Goal: Task Accomplishment & Management: Use online tool/utility

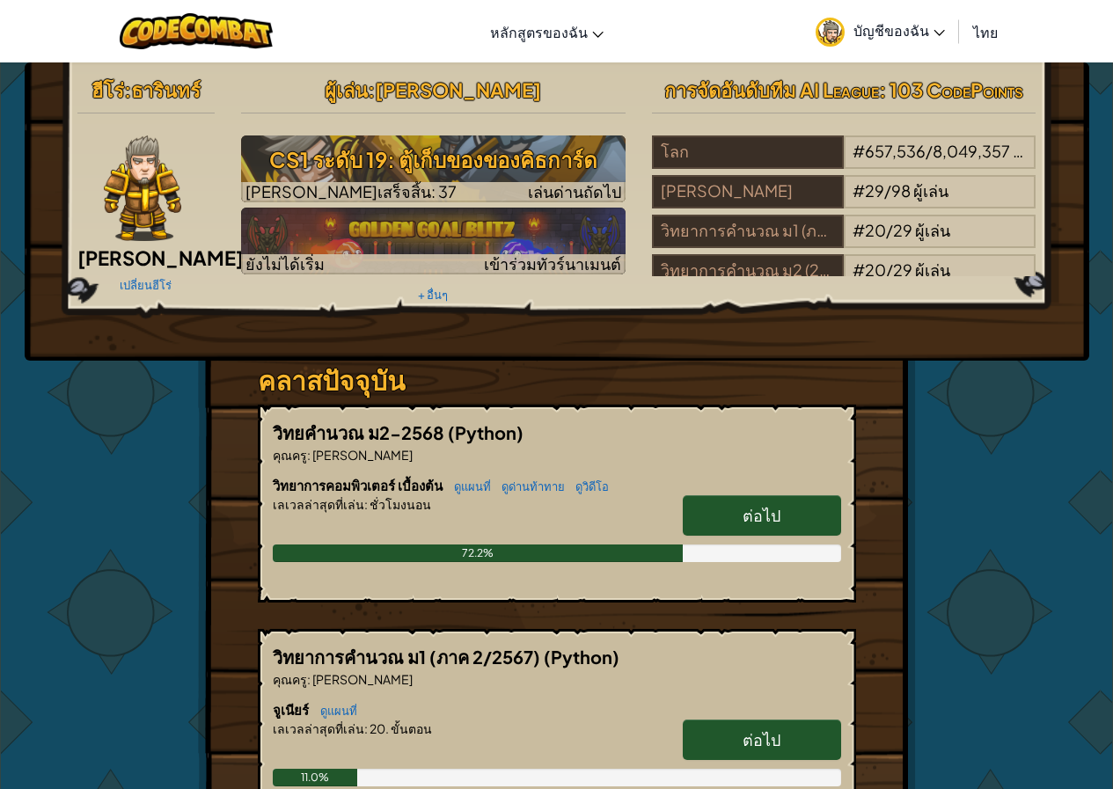
click at [796, 503] on link "ต่อไป" at bounding box center [762, 516] width 158 height 40
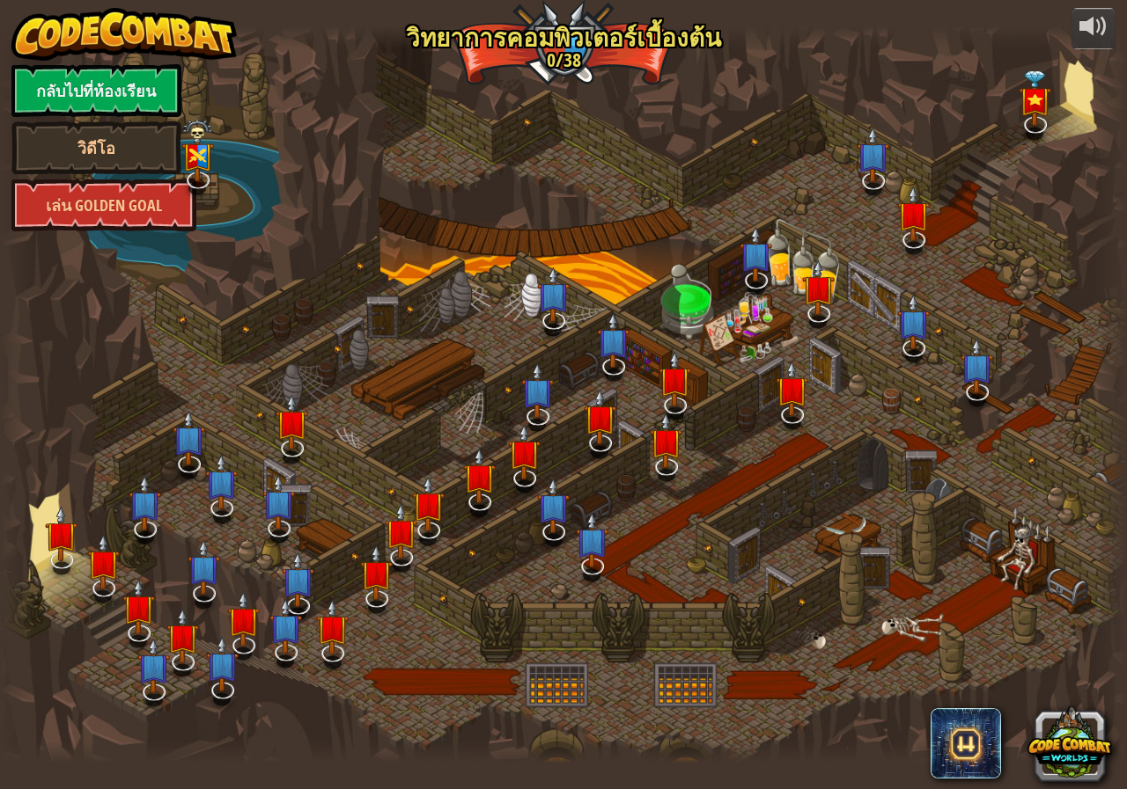
select select "th"
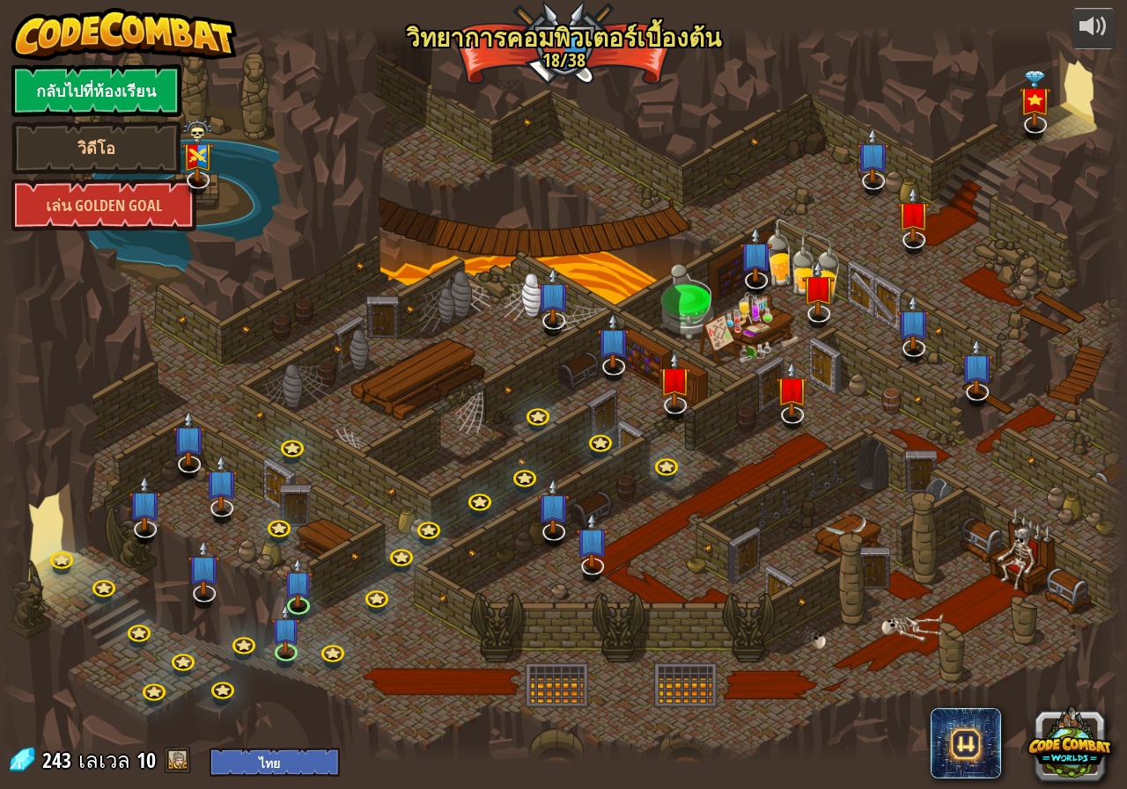
select select "th"
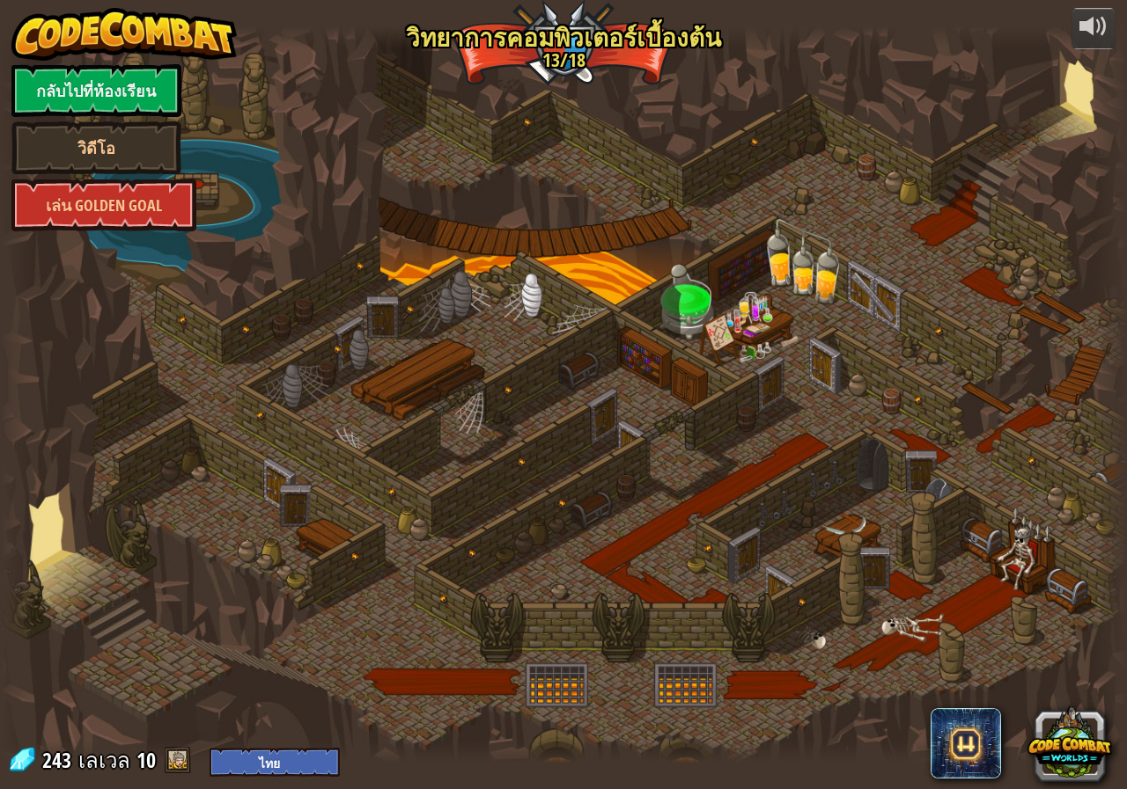
select select "th"
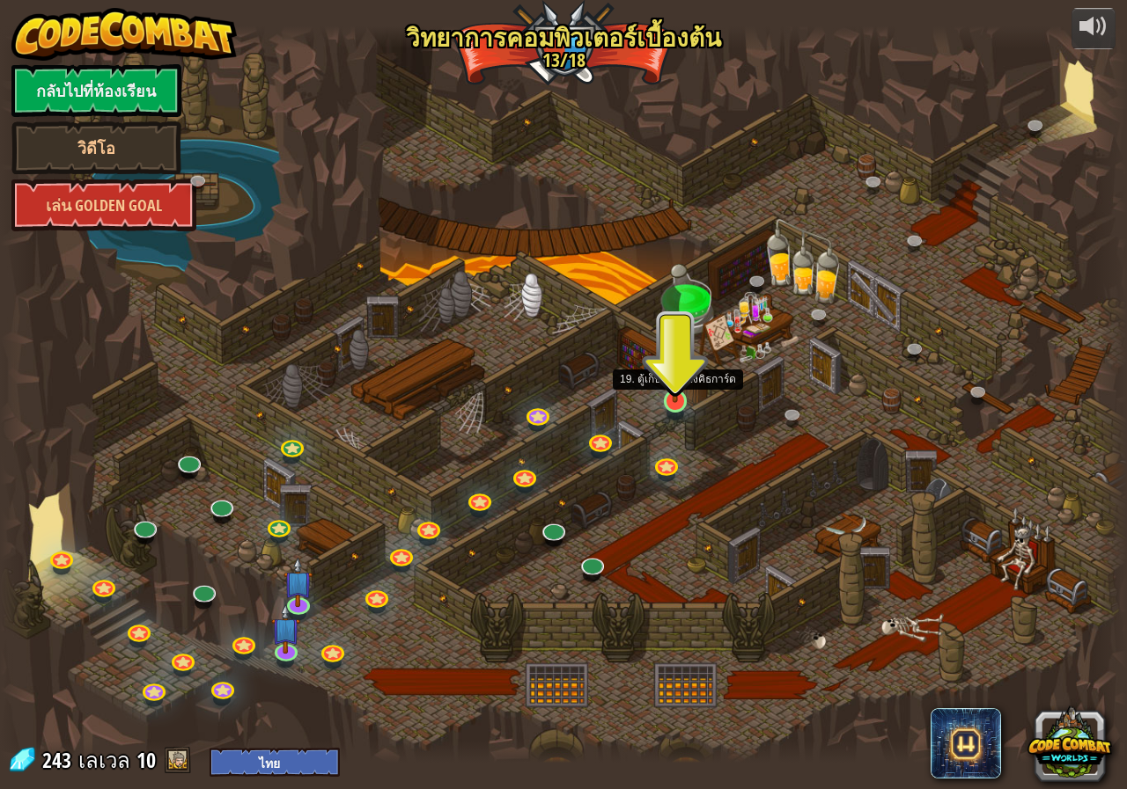
click at [669, 393] on img at bounding box center [674, 369] width 29 height 67
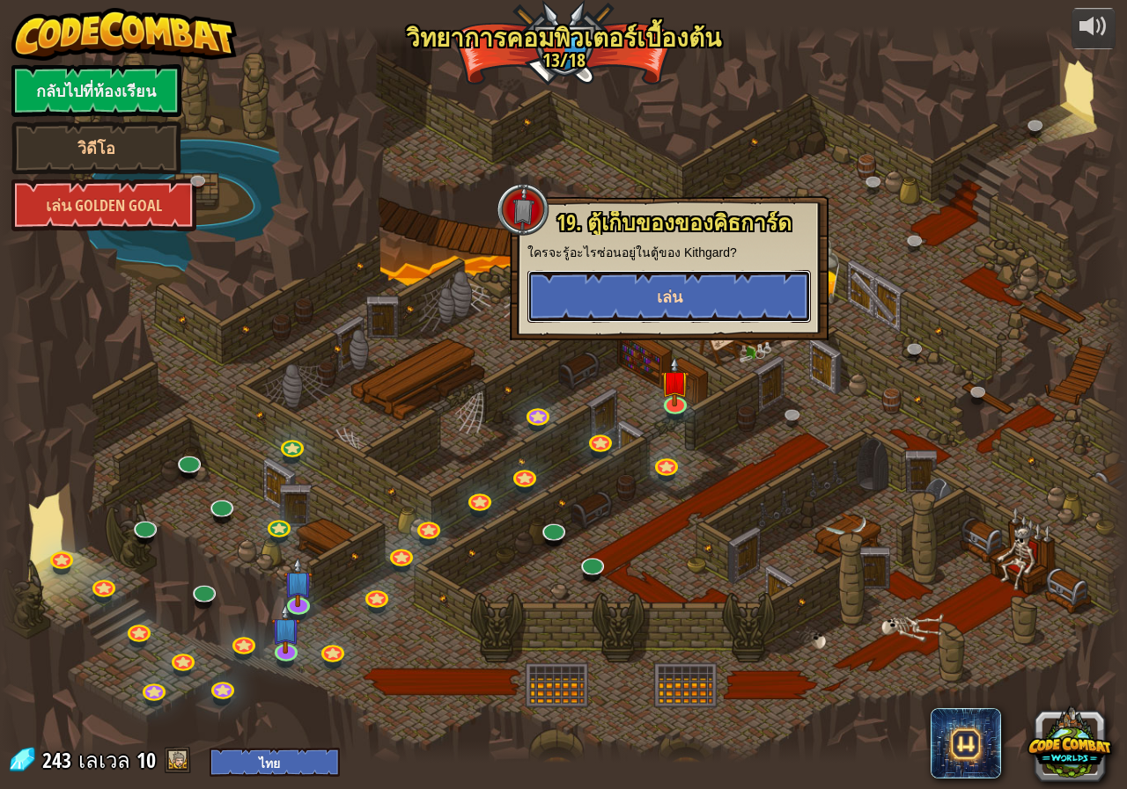
click at [667, 277] on button "เล่น" at bounding box center [668, 296] width 283 height 53
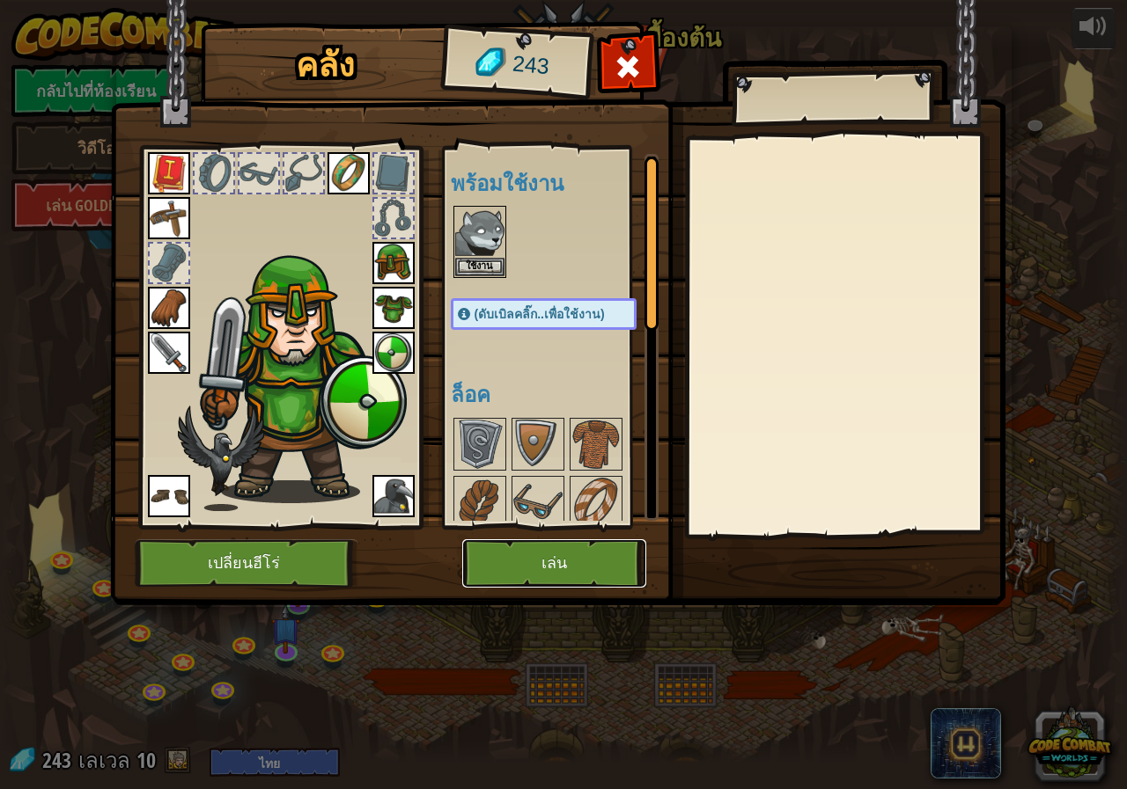
click at [547, 556] on button "เล่น" at bounding box center [554, 564] width 184 height 48
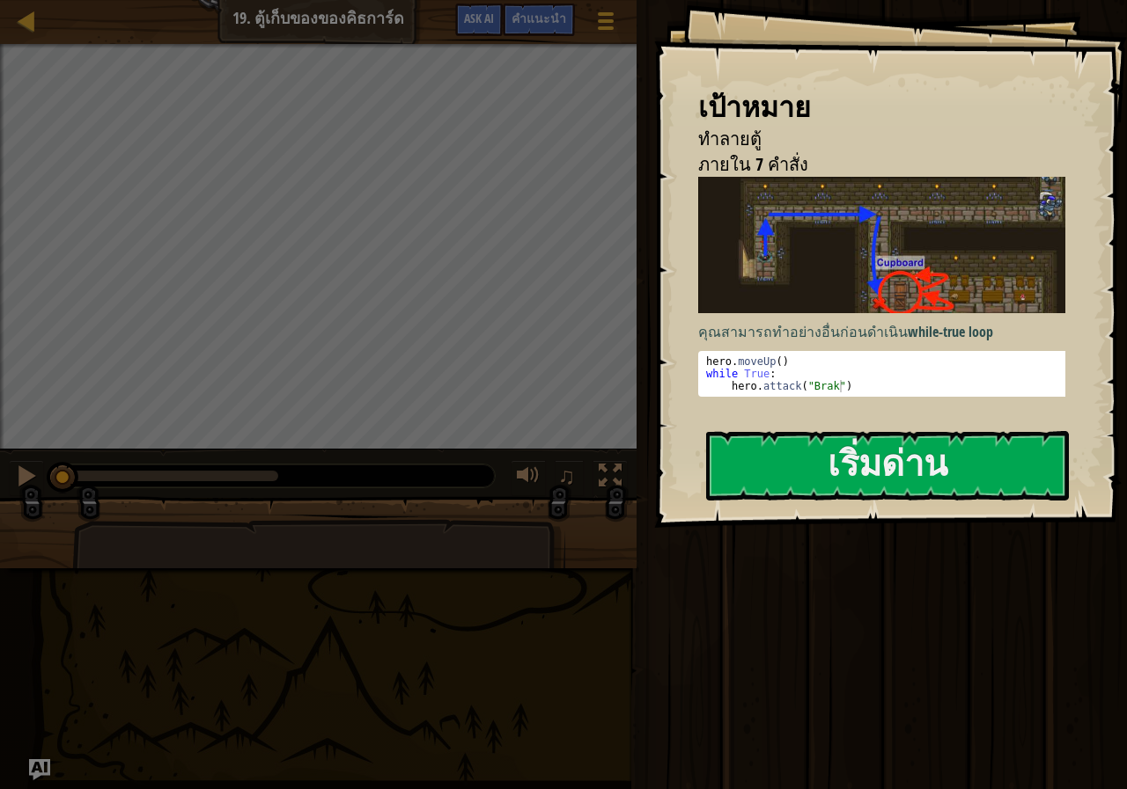
click at [873, 360] on div "hero . moveUp ( ) while True : hero . attack ( "Brak" )" at bounding box center [887, 387] width 371 height 62
type textarea "hero.moveUp()"
click at [822, 477] on button "เริ่มด่าน" at bounding box center [887, 466] width 363 height 70
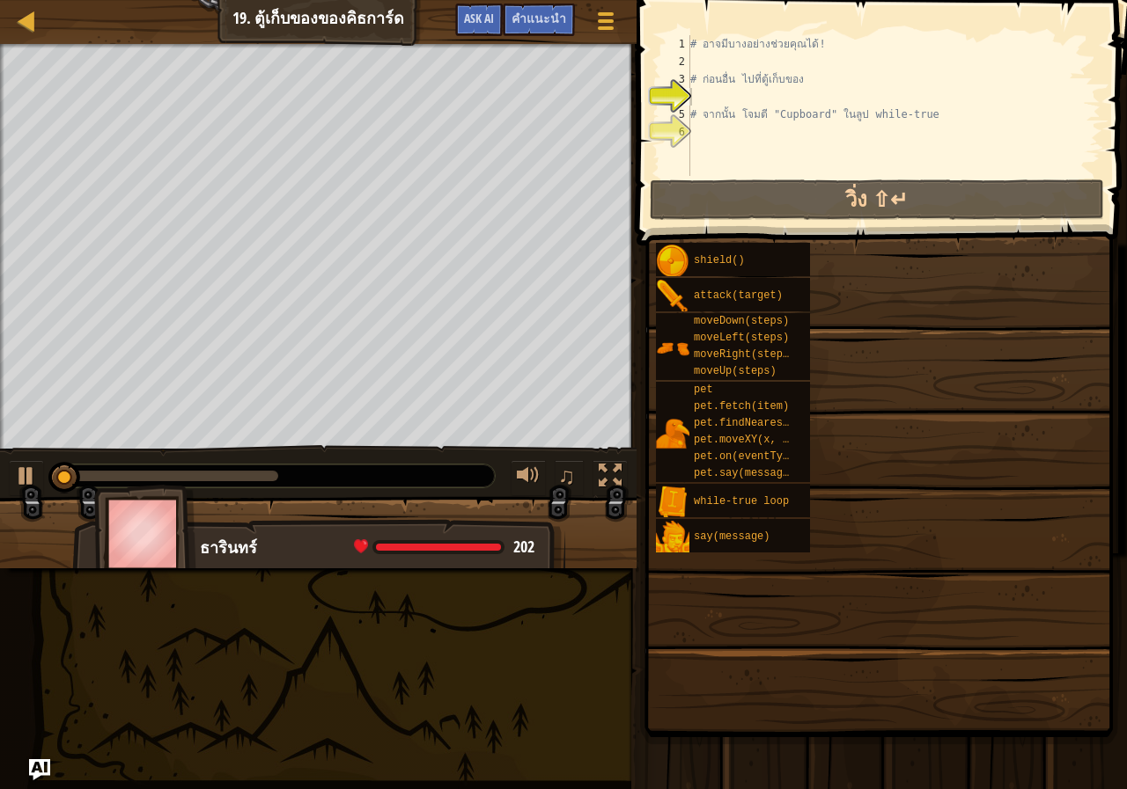
click at [820, 477] on div "shield() attack(target) moveDown(steps) moveLeft(steps) moveRight(steps) moveUp…" at bounding box center [884, 398] width 459 height 312
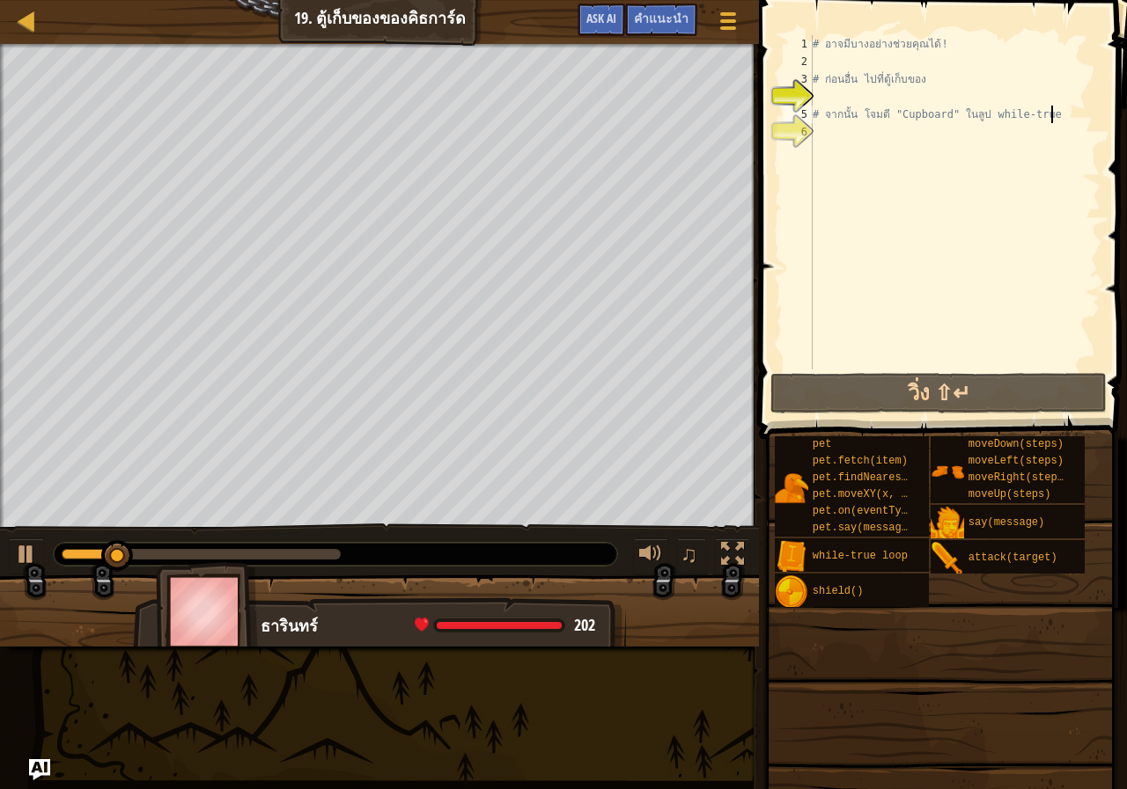
drag, startPoint x: 1050, startPoint y: 120, endPoint x: 1126, endPoint y: 128, distance: 76.2
click at [826, 57] on div "# อาจมีบางอย่างช่วยคุณได้! # ก่อนอื่น ไป[PERSON_NAME]เก็บของ # จากนั้น โจมตี "C…" at bounding box center [954, 220] width 291 height 370
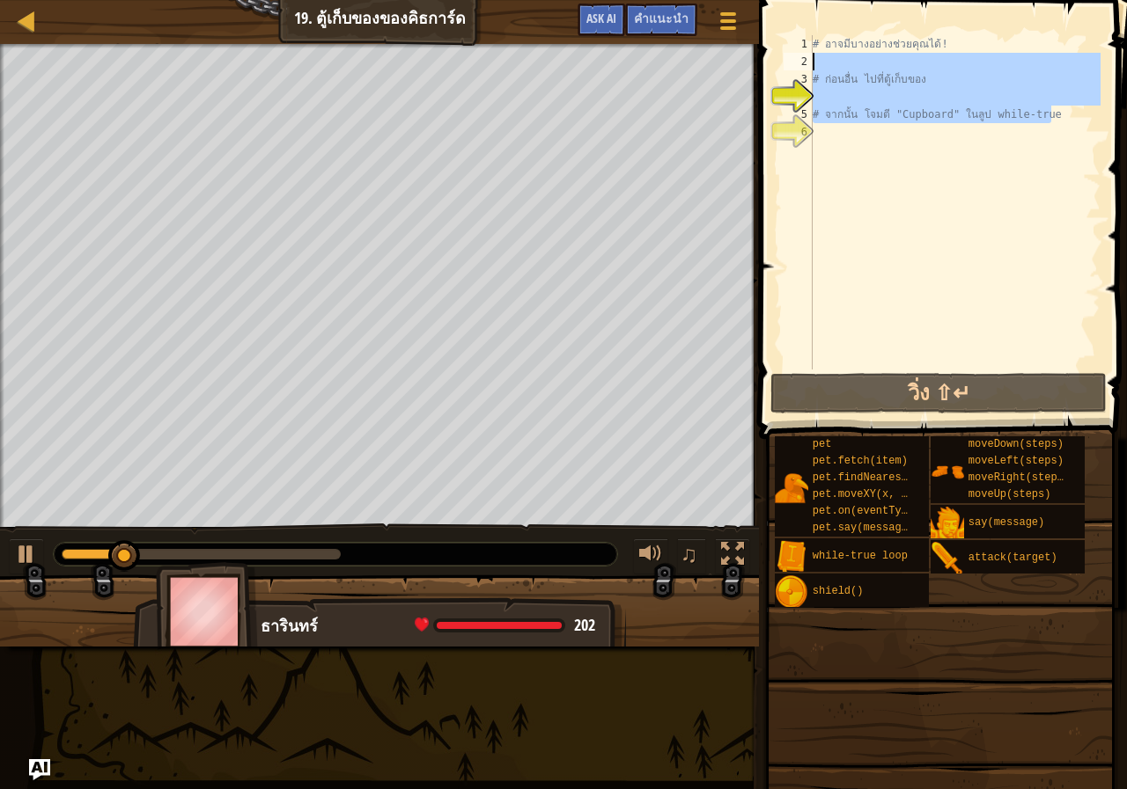
type textarea "# ก่อนอื่น ไปที่ตู้เก็บของ"
drag, startPoint x: 923, startPoint y: 60, endPoint x: 805, endPoint y: 32, distance: 121.3
click at [805, 32] on span at bounding box center [944, 194] width 382 height 491
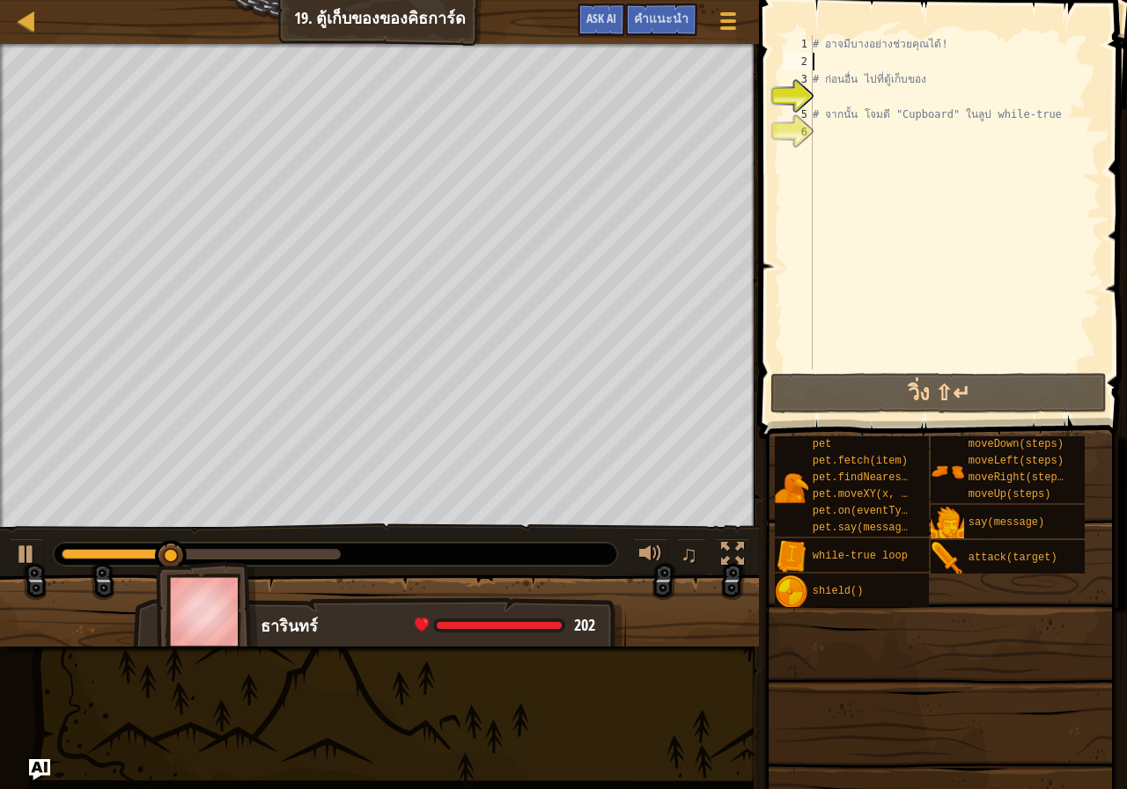
drag, startPoint x: 828, startPoint y: 54, endPoint x: 939, endPoint y: 95, distance: 118.4
click at [843, 52] on div "# อาจมีบางอย่างช่วยคุณได้! # ก่อนอื่น ไป[PERSON_NAME]เก็บของ # จากนั้น โจมตี "C…" at bounding box center [954, 220] width 291 height 370
type textarea "# อาจมีบางอย่างช่วยคุณได้!"
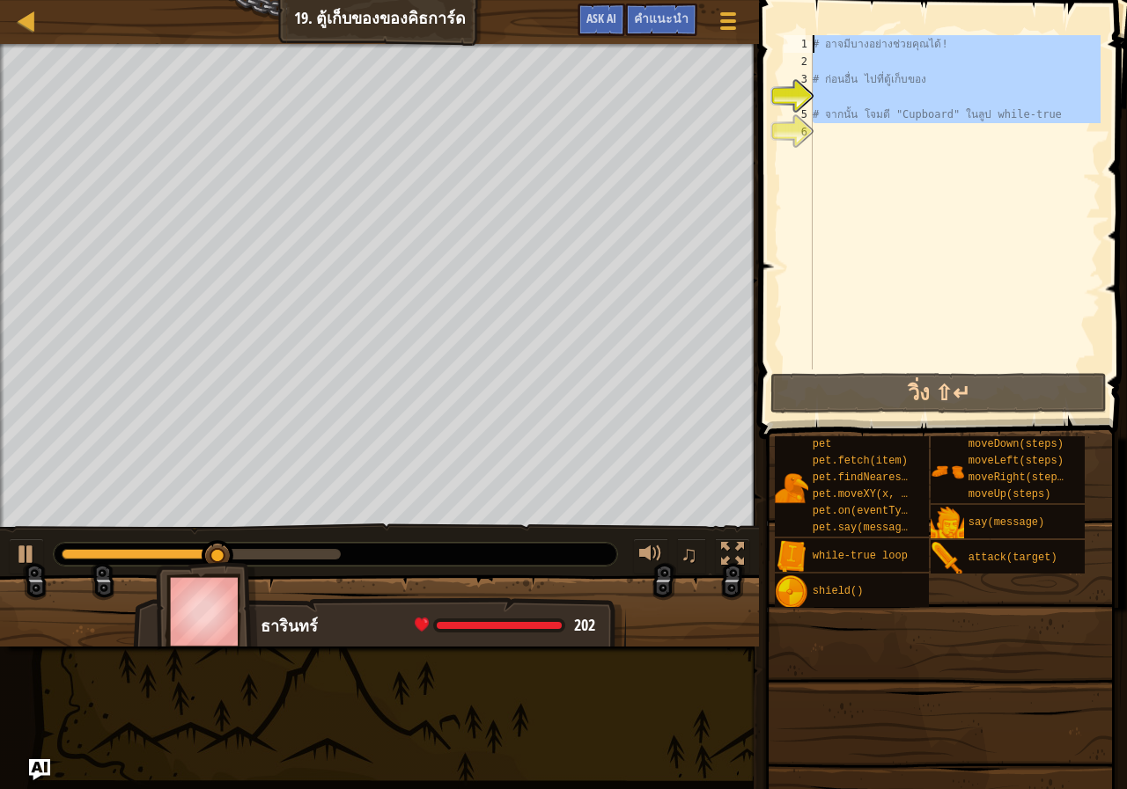
drag, startPoint x: 1072, startPoint y: 124, endPoint x: 816, endPoint y: 26, distance: 274.4
click at [816, 26] on div "# อาจมีบางอย่างช่วยคุณได้! 1 2 3 4 5 6 # อาจมีบางอย่างช่วยคุณได้! # ก่อนอื่น ไป…" at bounding box center [939, 254] width 373 height 491
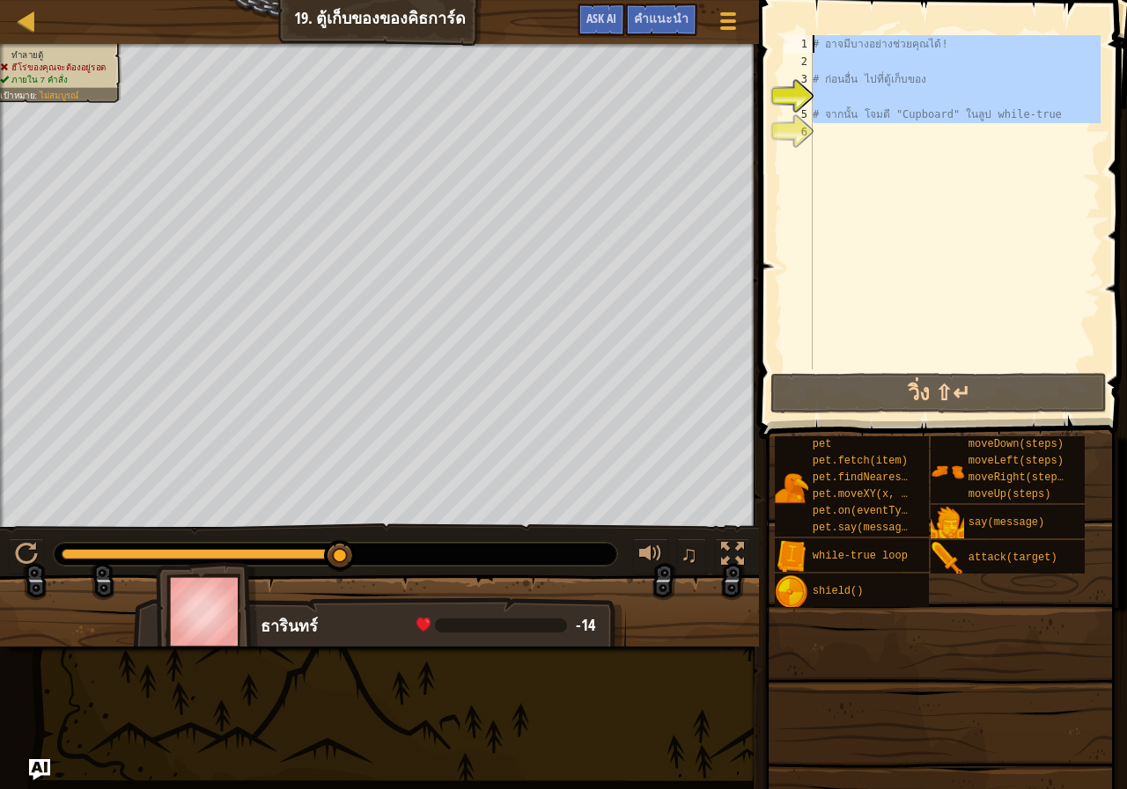
paste textarea "# จากนั้น โจมตี "Cupboard" ในลูป while-true"
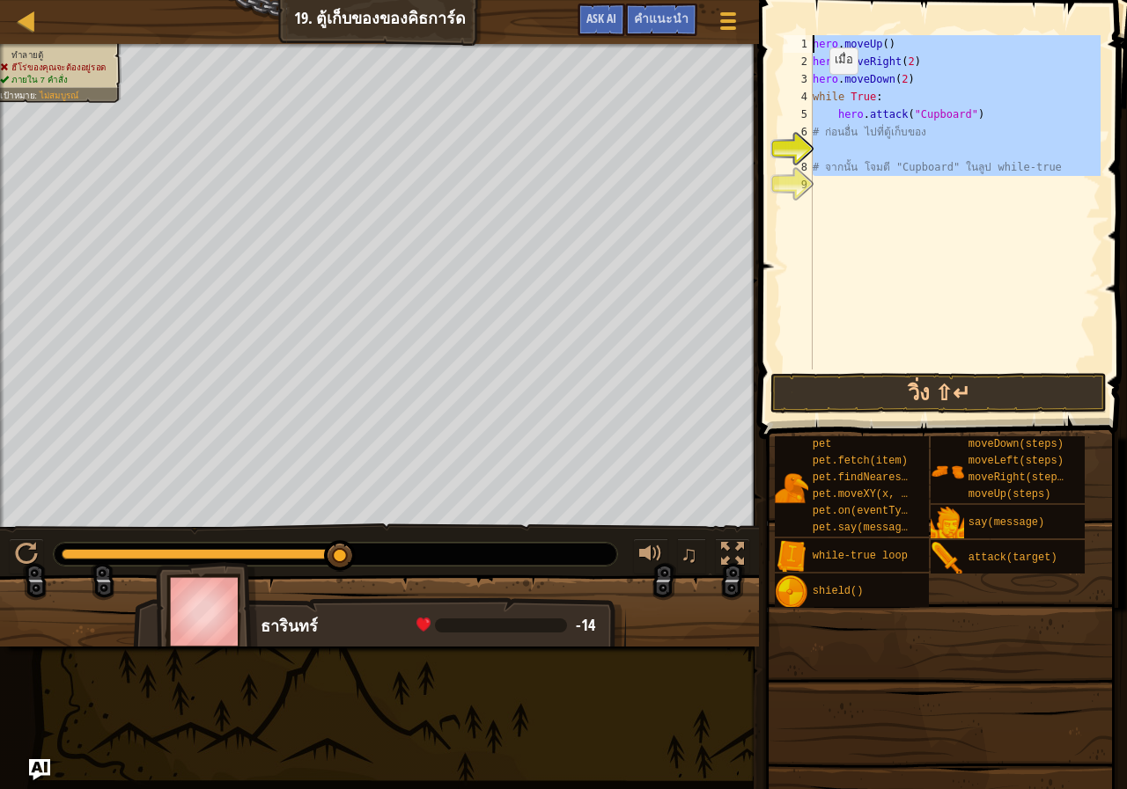
drag, startPoint x: 1062, startPoint y: 180, endPoint x: 788, endPoint y: 40, distance: 307.8
click at [788, 40] on div "# จากนั้น โจมตี "Cupboard" ในลูป while-true 1 2 3 4 5 6 7 8 9 hero . moveUp ( )…" at bounding box center [940, 202] width 320 height 334
click at [924, 376] on button "วิ่ง ⇧↵" at bounding box center [938, 393] width 336 height 40
click at [924, 385] on button "วิ่ง ⇧↵" at bounding box center [938, 393] width 336 height 40
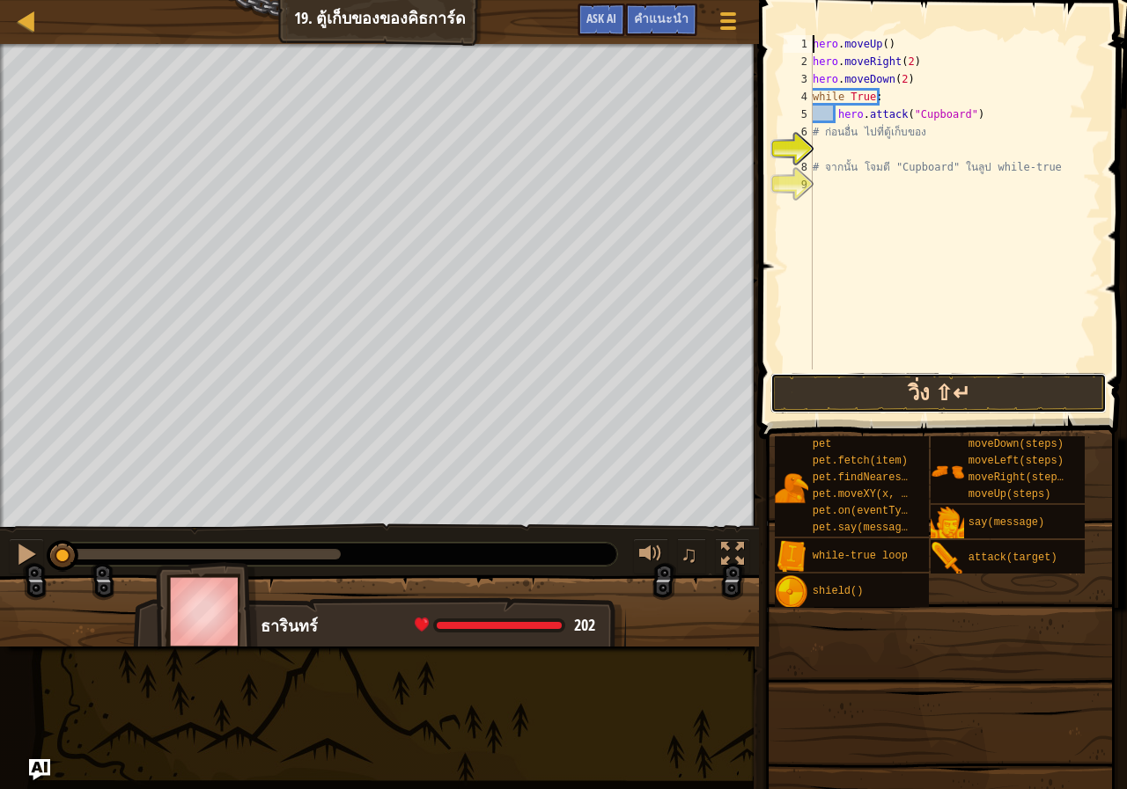
click at [924, 385] on button "วิ่ง ⇧↵" at bounding box center [938, 393] width 336 height 40
click at [927, 388] on button "วิ่ง" at bounding box center [938, 393] width 336 height 40
click at [794, 382] on button "วิ่ง" at bounding box center [938, 393] width 336 height 40
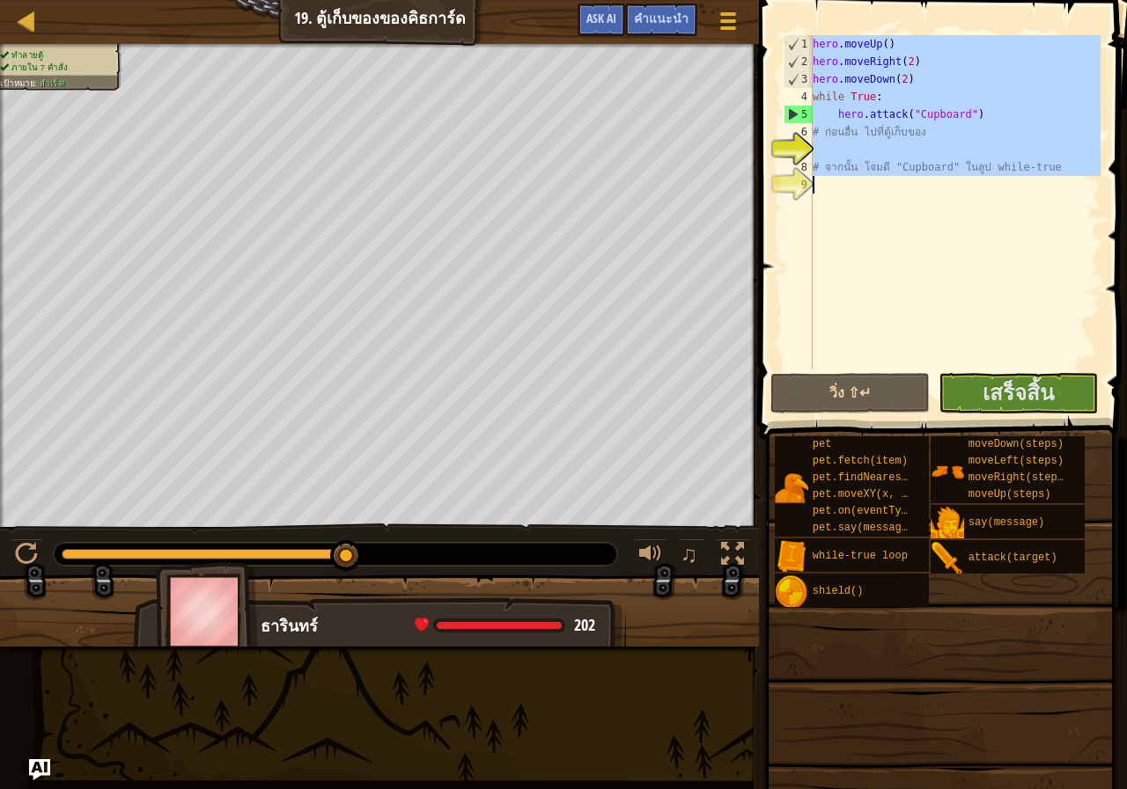
drag, startPoint x: 815, startPoint y: 40, endPoint x: 1070, endPoint y: 179, distance: 290.7
click at [1070, 179] on div "hero . moveUp ( ) hero . moveRight ( 2 ) hero . moveDown ( 2 ) while True : her…" at bounding box center [954, 220] width 291 height 370
type textarea "# จากนั้น โจมตี "Cupboard" ในลูป while-true"
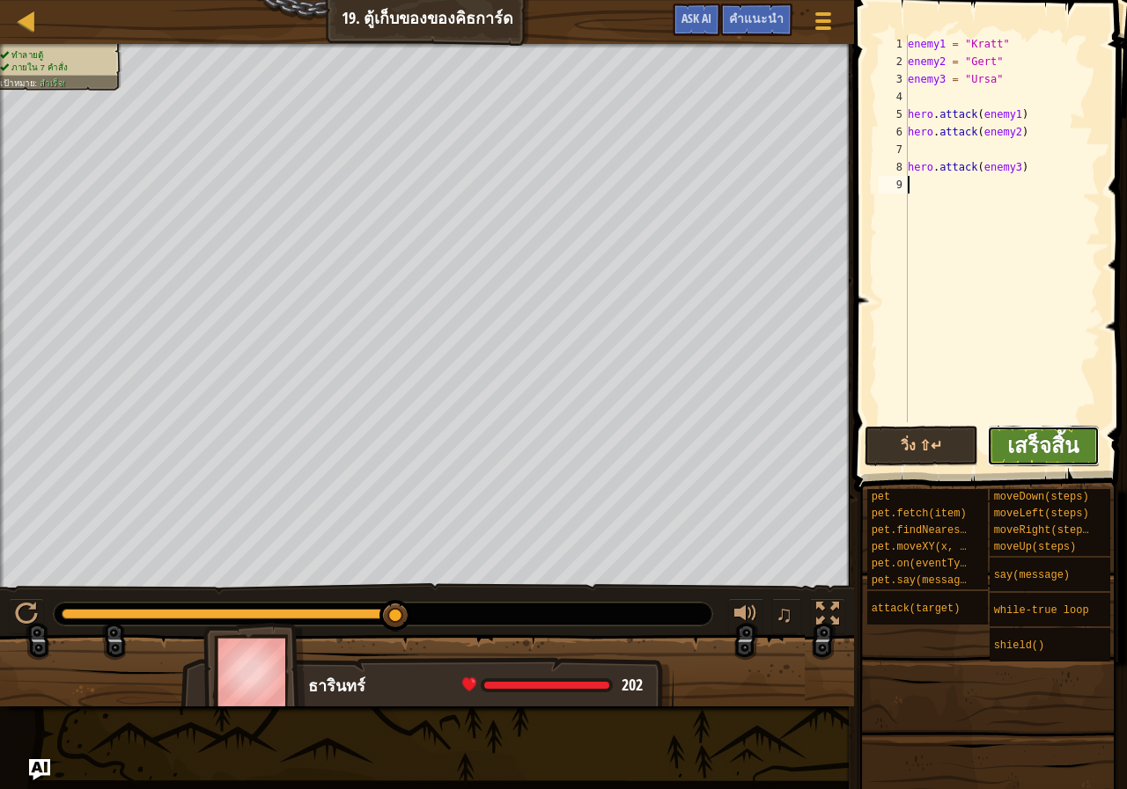
click at [1076, 441] on span "เสร็จสิ้น" at bounding box center [1042, 445] width 71 height 28
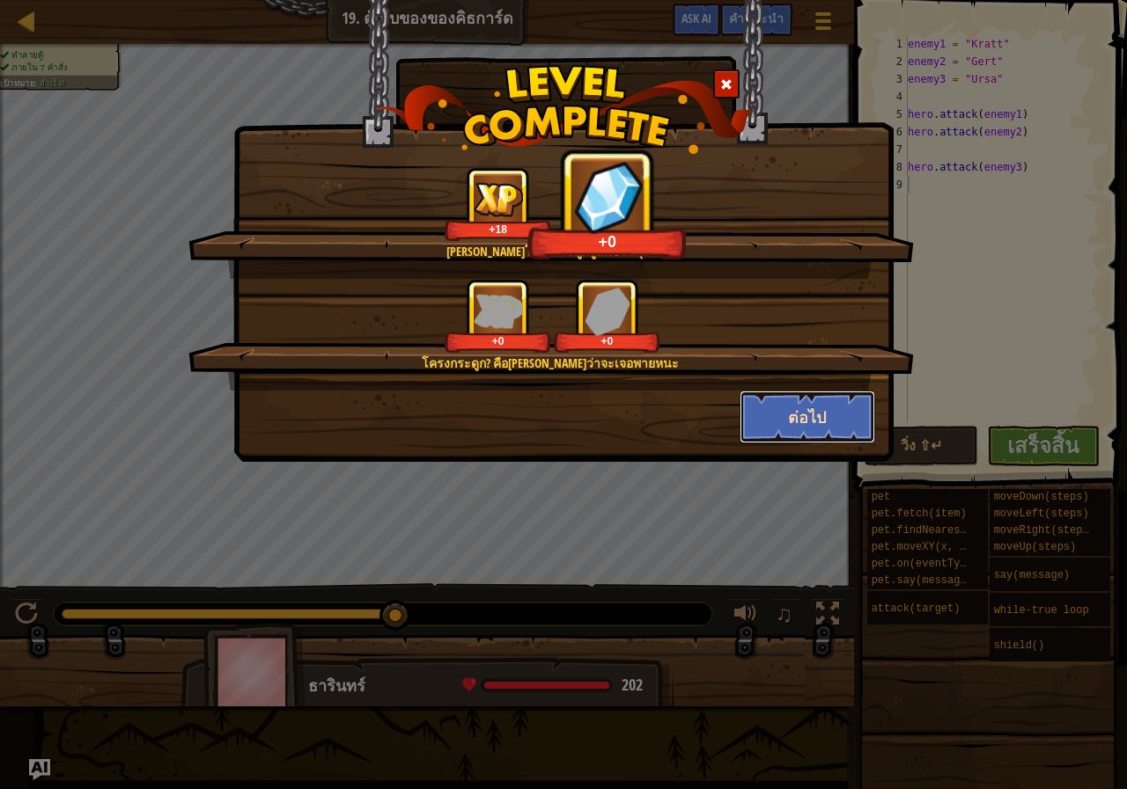
click at [824, 413] on button "ต่อไป" at bounding box center [807, 417] width 136 height 53
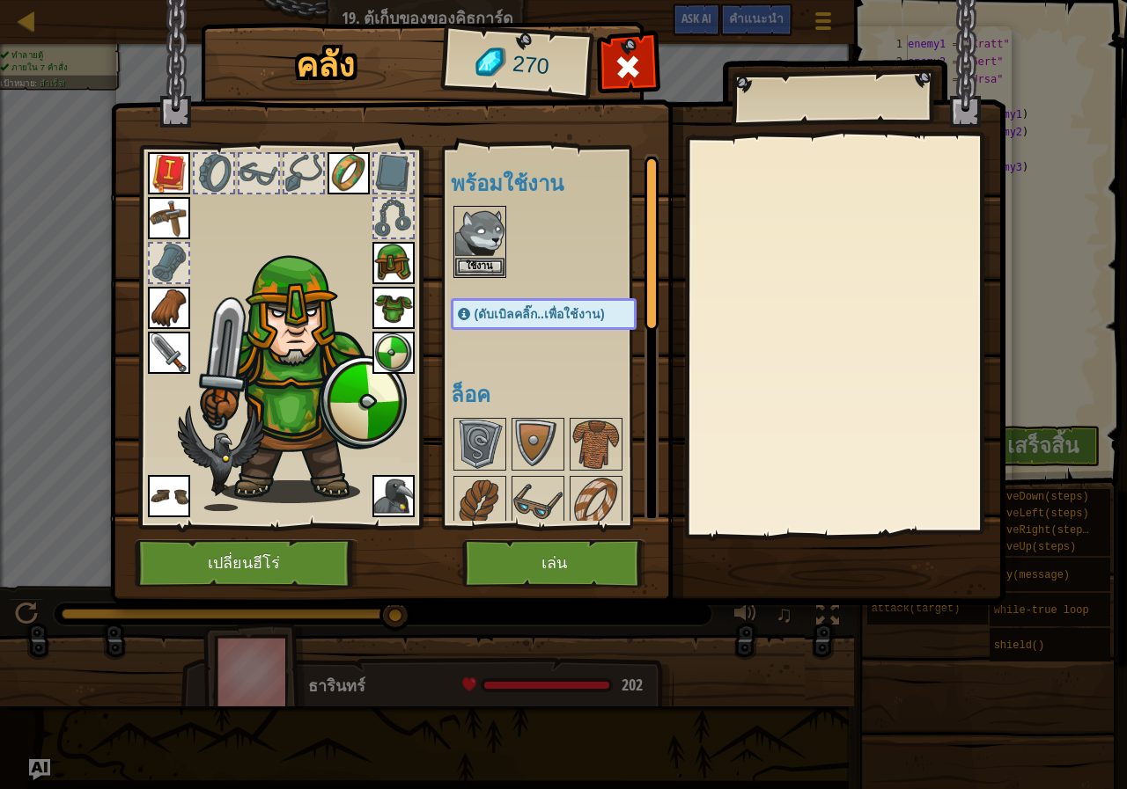
click at [0, 2] on html "แผนที่ วิทยาการคอมพิวเตอร์ เบื้องต้น 19. ตู้เก็บของของคิธการ์ด เมนูเกม เสร็จ[PE…" at bounding box center [563, 1] width 1127 height 2
